Goal: Task Accomplishment & Management: Manage account settings

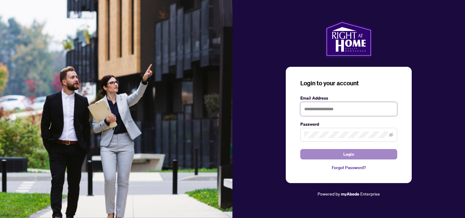
type input "**********"
click at [346, 155] on span "Login" at bounding box center [349, 154] width 11 height 10
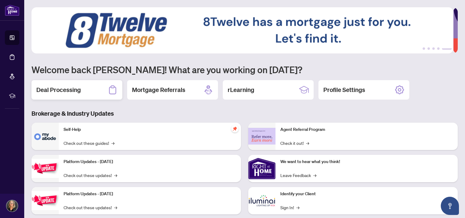
click at [63, 89] on h2 "Deal Processing" at bounding box center [58, 89] width 45 height 8
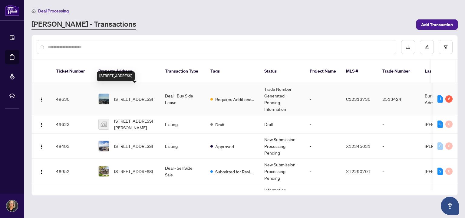
click at [137, 95] on span "[STREET_ADDRESS]" at bounding box center [133, 98] width 39 height 7
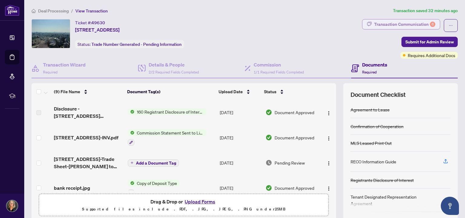
click at [419, 24] on div "Transaction Communication 6" at bounding box center [404, 24] width 61 height 10
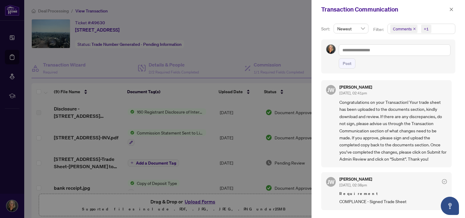
click at [101, 156] on div at bounding box center [232, 109] width 465 height 218
click at [453, 9] on icon "close" at bounding box center [452, 9] width 4 height 4
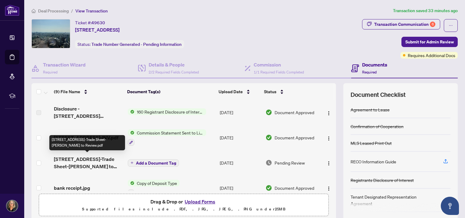
click at [89, 156] on span "[STREET_ADDRESS]-Trade Sheet-[PERSON_NAME] to Review.pdf" at bounding box center [88, 162] width 69 height 15
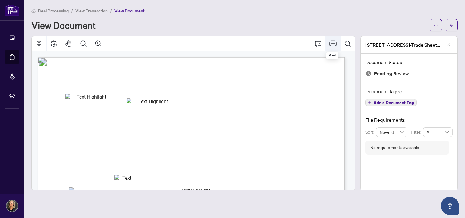
click at [331, 44] on icon "Print" at bounding box center [333, 43] width 7 height 7
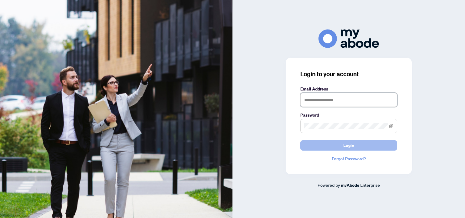
type input "**********"
click at [347, 145] on span "Login" at bounding box center [349, 145] width 11 height 10
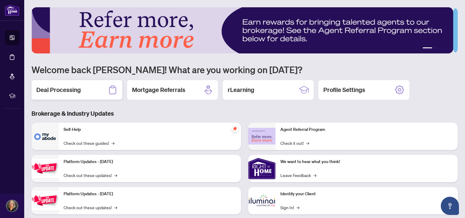
click at [65, 88] on h2 "Deal Processing" at bounding box center [58, 89] width 45 height 8
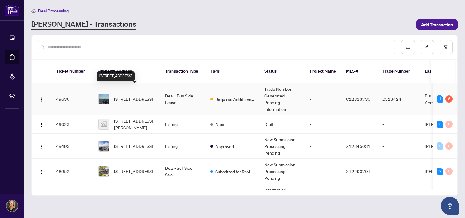
click at [127, 95] on span "[STREET_ADDRESS]" at bounding box center [133, 98] width 39 height 7
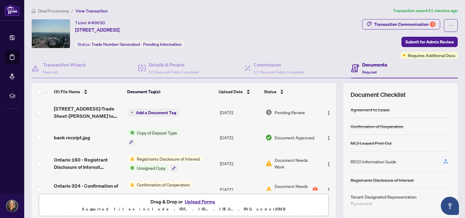
scroll to position [61, 0]
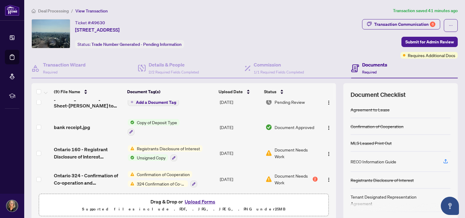
click at [196, 200] on button "Upload Forms" at bounding box center [200, 201] width 34 height 8
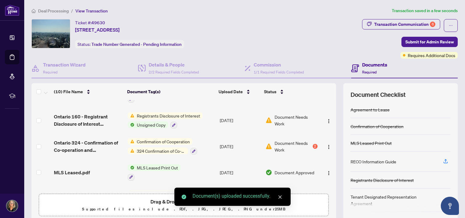
scroll to position [121, 0]
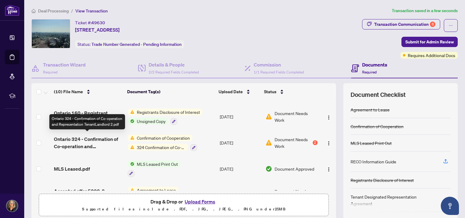
click at [94, 137] on span "Ontario 324 - Confirmation of Co-operation and Representation TenantLandlord 2.…" at bounding box center [88, 142] width 69 height 15
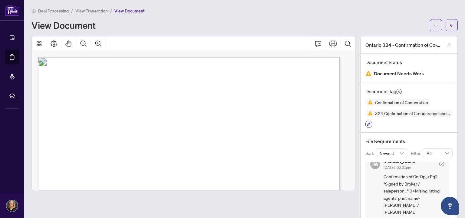
click at [367, 122] on icon "button" at bounding box center [368, 123] width 3 height 3
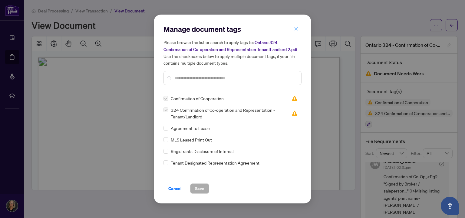
click at [297, 30] on icon "close" at bounding box center [296, 29] width 4 height 4
click at [297, 29] on div "Manage document tags Please browse the list or search to apply tags to: Ontario…" at bounding box center [232, 109] width 465 height 218
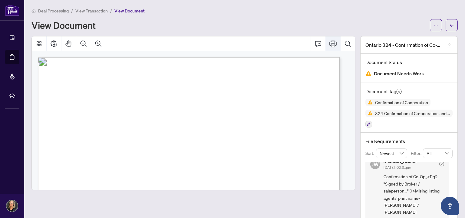
click at [330, 42] on icon "Print" at bounding box center [333, 43] width 7 height 7
click at [95, 9] on span "View Transaction" at bounding box center [91, 10] width 32 height 5
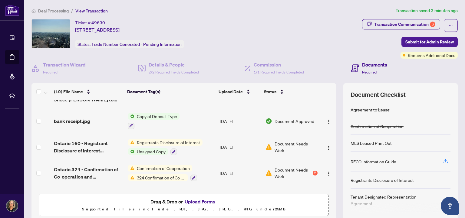
scroll to position [121, 0]
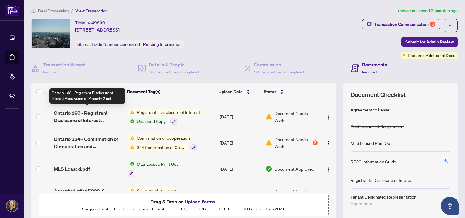
click at [93, 111] on span "Ontario 160 - Registrant Disclosure of Interest Acquisition of Property 2.pdf" at bounding box center [88, 116] width 69 height 15
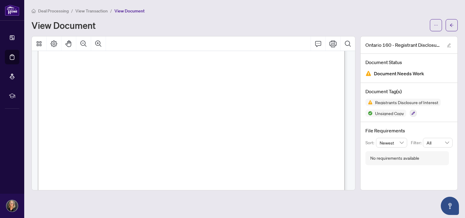
scroll to position [30, 0]
click at [334, 45] on icon "Print" at bounding box center [333, 43] width 7 height 7
click at [98, 11] on span "View Transaction" at bounding box center [91, 10] width 32 height 5
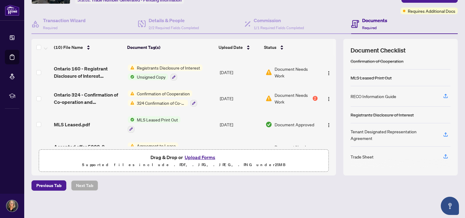
scroll to position [151, 0]
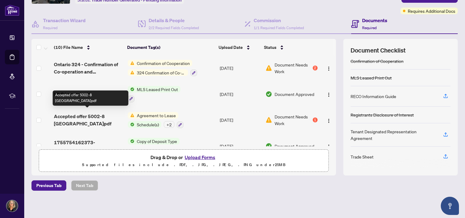
click at [93, 112] on span "Accepted offer 5002-8 [GEOGRAPHIC_DATA]pdf" at bounding box center [88, 119] width 69 height 15
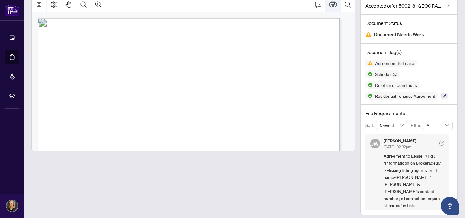
click at [331, 5] on icon "Print" at bounding box center [333, 4] width 7 height 7
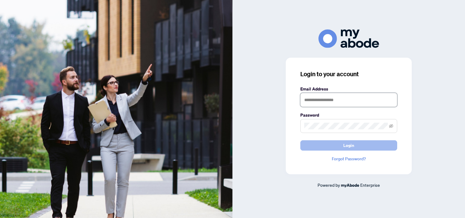
type input "**********"
click at [347, 147] on span "Login" at bounding box center [349, 145] width 11 height 10
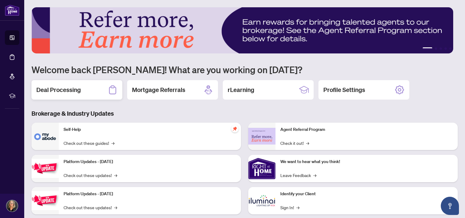
click at [67, 88] on h2 "Deal Processing" at bounding box center [58, 89] width 45 height 8
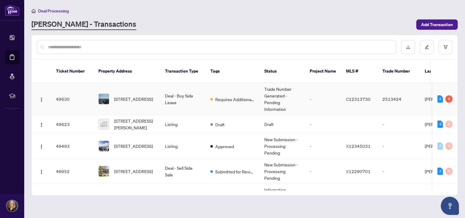
click at [136, 95] on span "[STREET_ADDRESS]" at bounding box center [133, 98] width 39 height 7
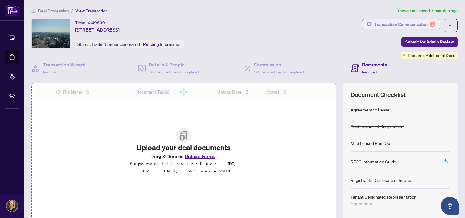
click at [401, 23] on div "Transaction Communication 6" at bounding box center [404, 24] width 61 height 10
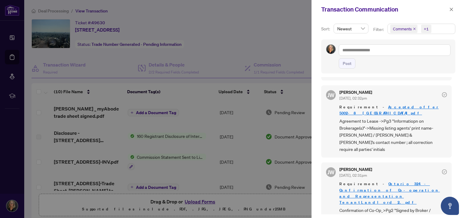
scroll to position [242, 0]
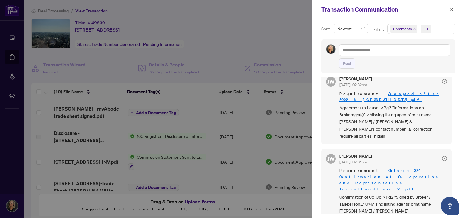
click at [147, 125] on div at bounding box center [232, 109] width 465 height 218
drag, startPoint x: 340, startPoint y: 112, endPoint x: 387, endPoint y: 113, distance: 47.9
click at [387, 113] on span "Agreement to Lease ->Pg3 "Informatiopn on Brokerage(s)"->Missing listing agents…" at bounding box center [394, 121] width 108 height 35
copy span "Shaun Hsu / Scott Garnet"
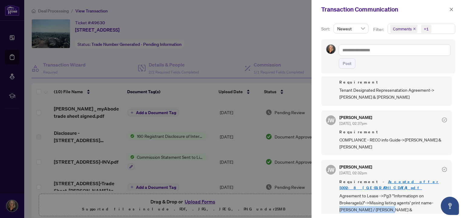
scroll to position [124, 0]
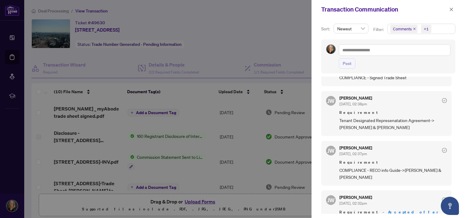
click at [178, 137] on div at bounding box center [232, 109] width 465 height 218
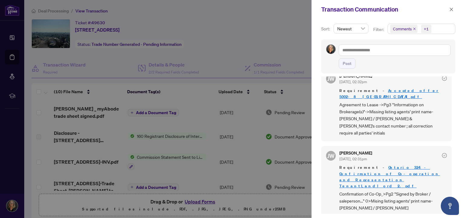
scroll to position [275, 0]
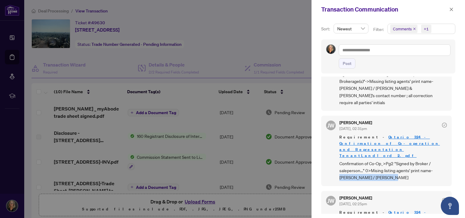
drag, startPoint x: 340, startPoint y: 149, endPoint x: 391, endPoint y: 148, distance: 51.8
click at [391, 160] on span "Confirmation of Co-Op_>Pg2 "Signed by Broker / saleperson..." 0>Mising listing …" at bounding box center [394, 170] width 108 height 21
copy span "Shaun Hsu / Scott Garnett"
click at [193, 92] on div at bounding box center [232, 109] width 465 height 218
click at [452, 8] on icon "close" at bounding box center [452, 9] width 4 height 4
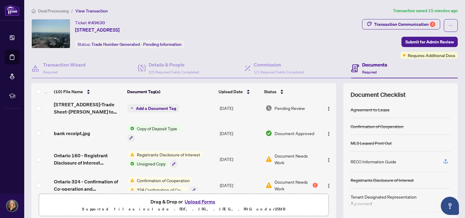
scroll to position [91, 0]
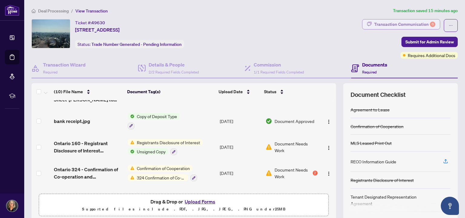
click at [413, 25] on div "Transaction Communication 6" at bounding box center [404, 24] width 61 height 10
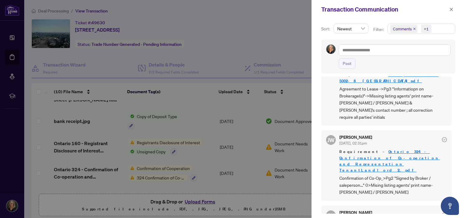
scroll to position [275, 0]
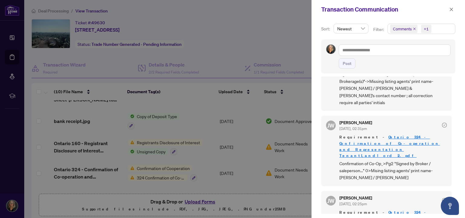
click at [127, 165] on div at bounding box center [232, 109] width 465 height 218
click at [183, 147] on div at bounding box center [232, 109] width 465 height 218
click at [95, 141] on div at bounding box center [232, 109] width 465 height 218
click at [451, 9] on icon "close" at bounding box center [452, 9] width 4 height 4
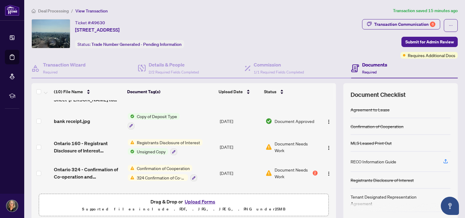
click at [278, 141] on span "Document Needs Work" at bounding box center [296, 146] width 43 height 13
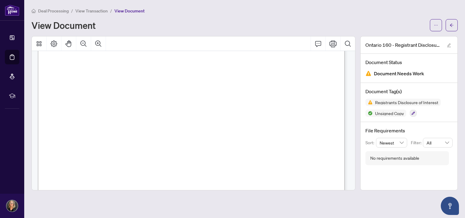
scroll to position [240, 0]
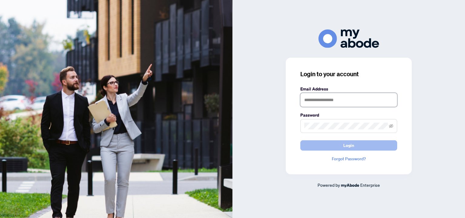
type input "**********"
click at [351, 143] on span "Login" at bounding box center [349, 145] width 11 height 10
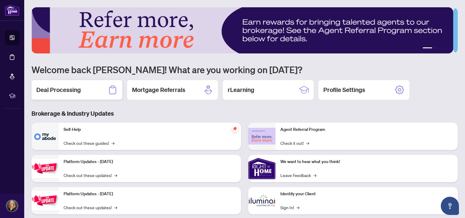
click at [63, 88] on h2 "Deal Processing" at bounding box center [58, 89] width 45 height 8
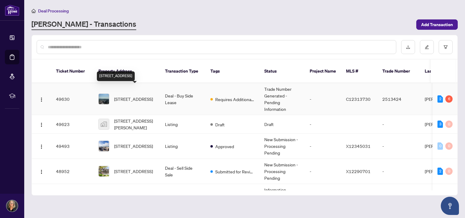
click at [126, 95] on span "[STREET_ADDRESS]" at bounding box center [133, 98] width 39 height 7
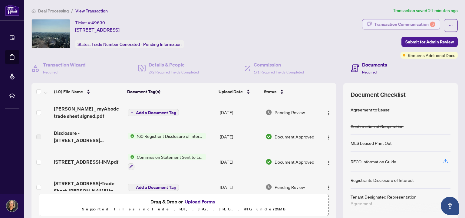
click at [415, 25] on div "Transaction Communication 6" at bounding box center [404, 24] width 61 height 10
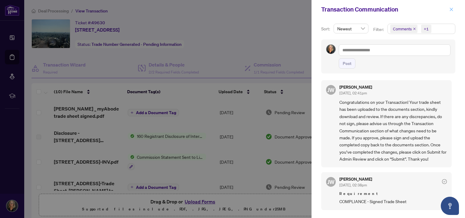
click at [450, 10] on icon "close" at bounding box center [452, 9] width 4 height 4
